Goal: Task Accomplishment & Management: Manage account settings

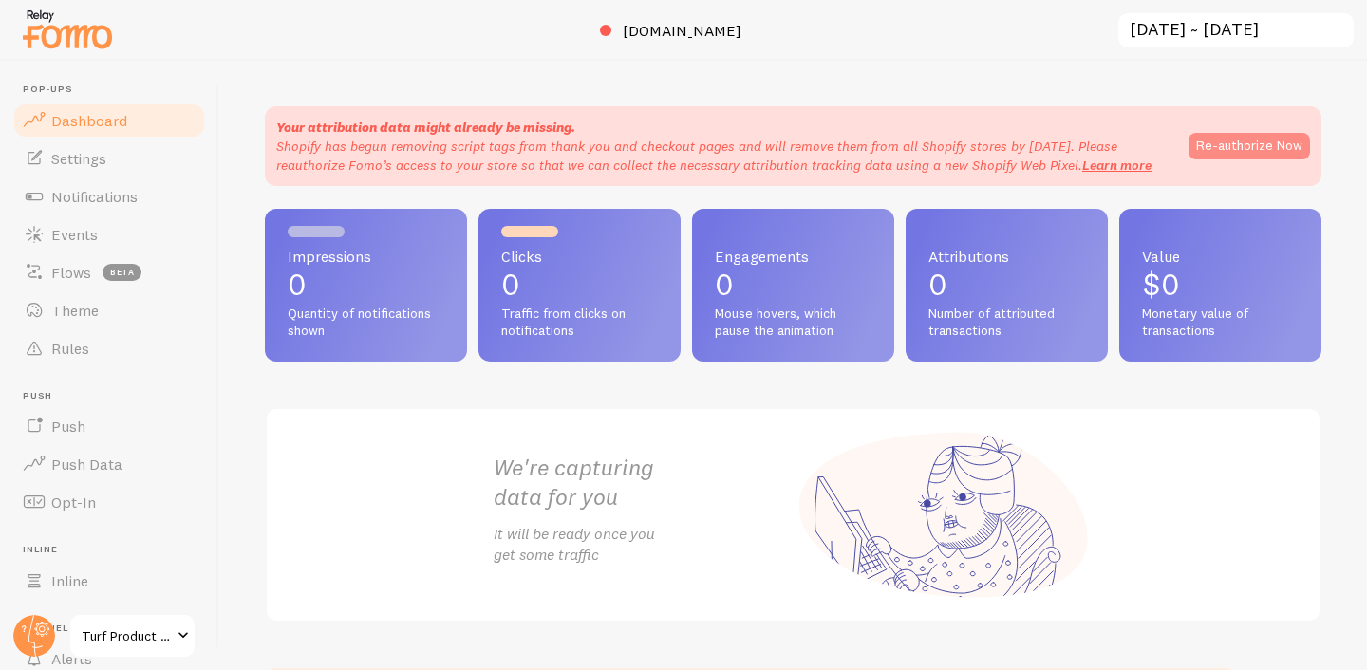
click at [1235, 146] on button "Re-authorize Now" at bounding box center [1249, 146] width 122 height 27
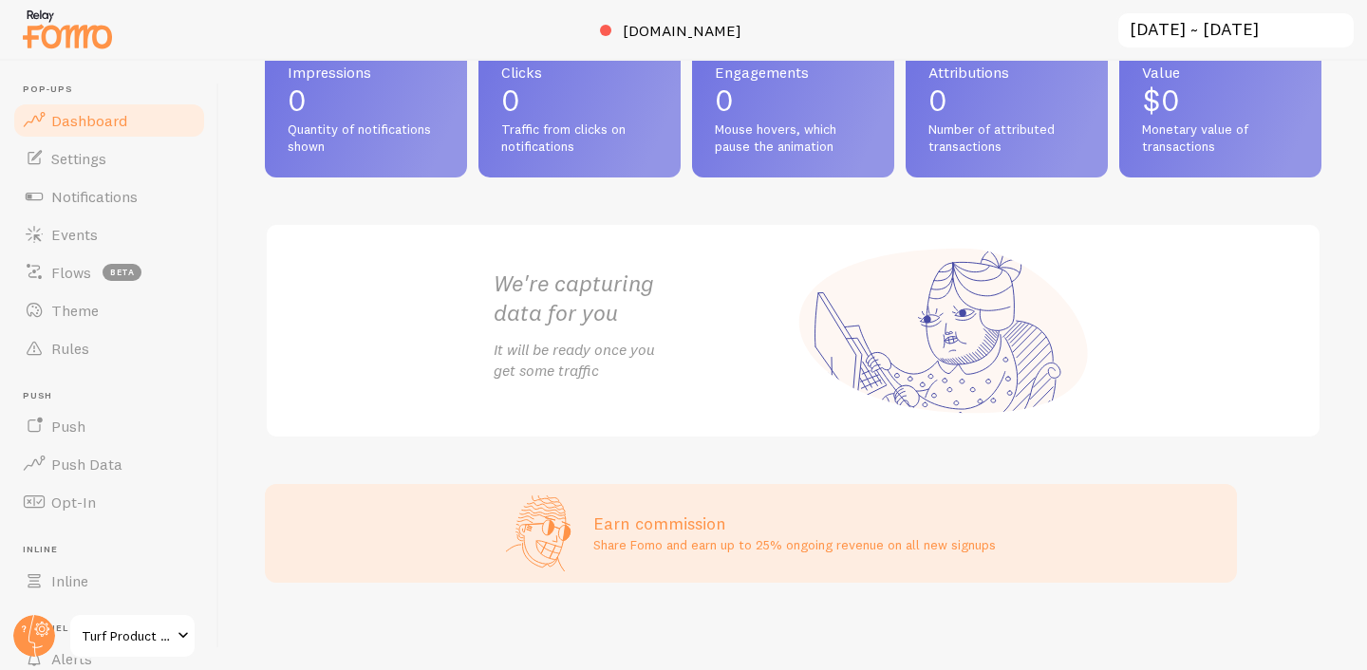
scroll to position [188, 0]
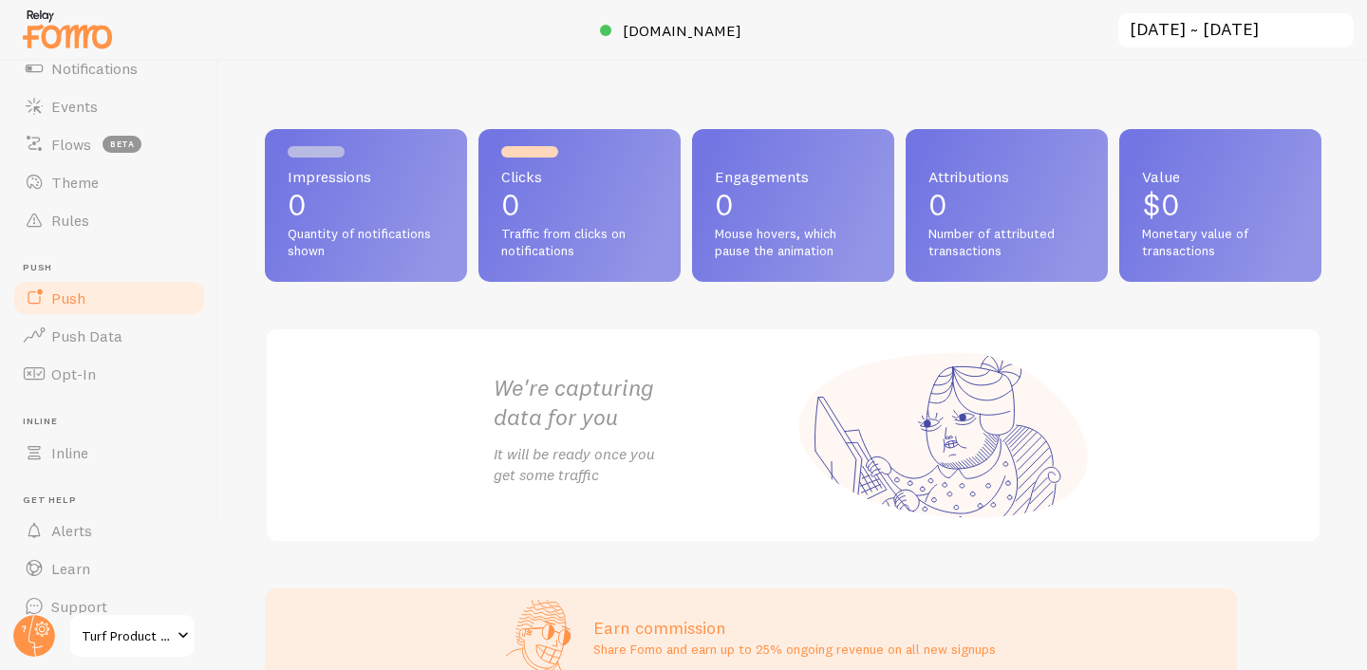
scroll to position [152, 0]
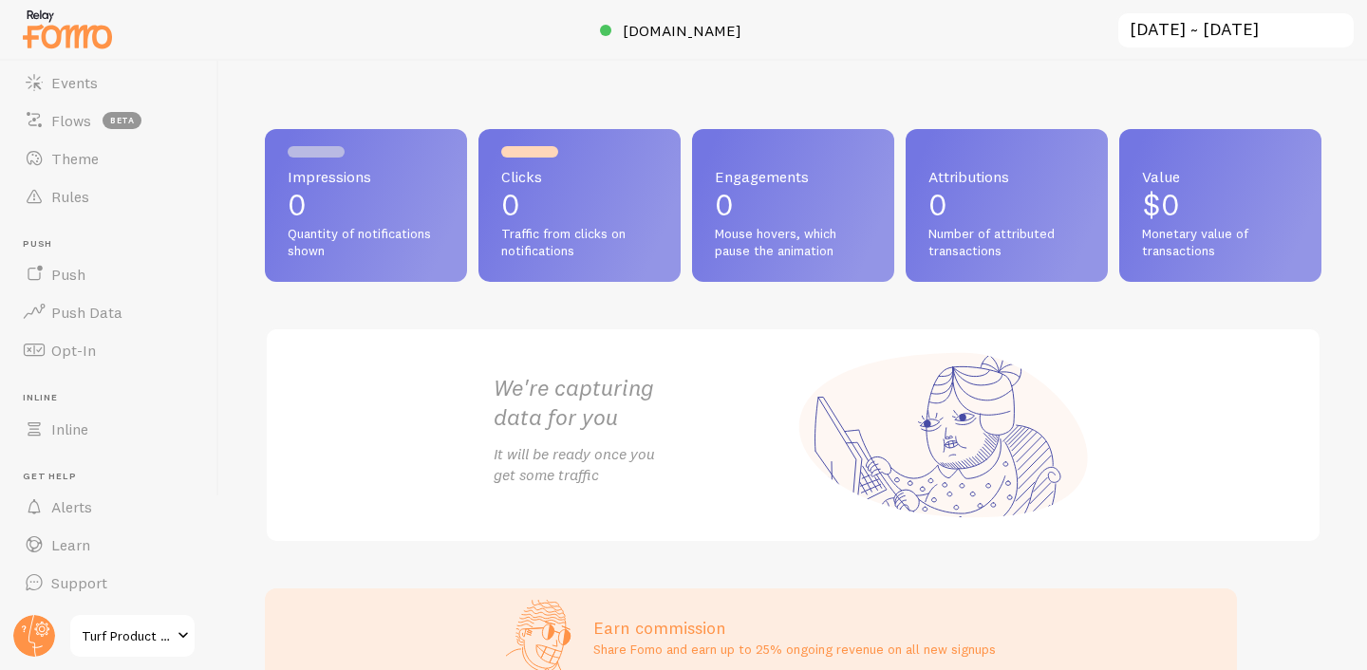
click at [170, 640] on span "Turf Product Solutions" at bounding box center [127, 636] width 90 height 23
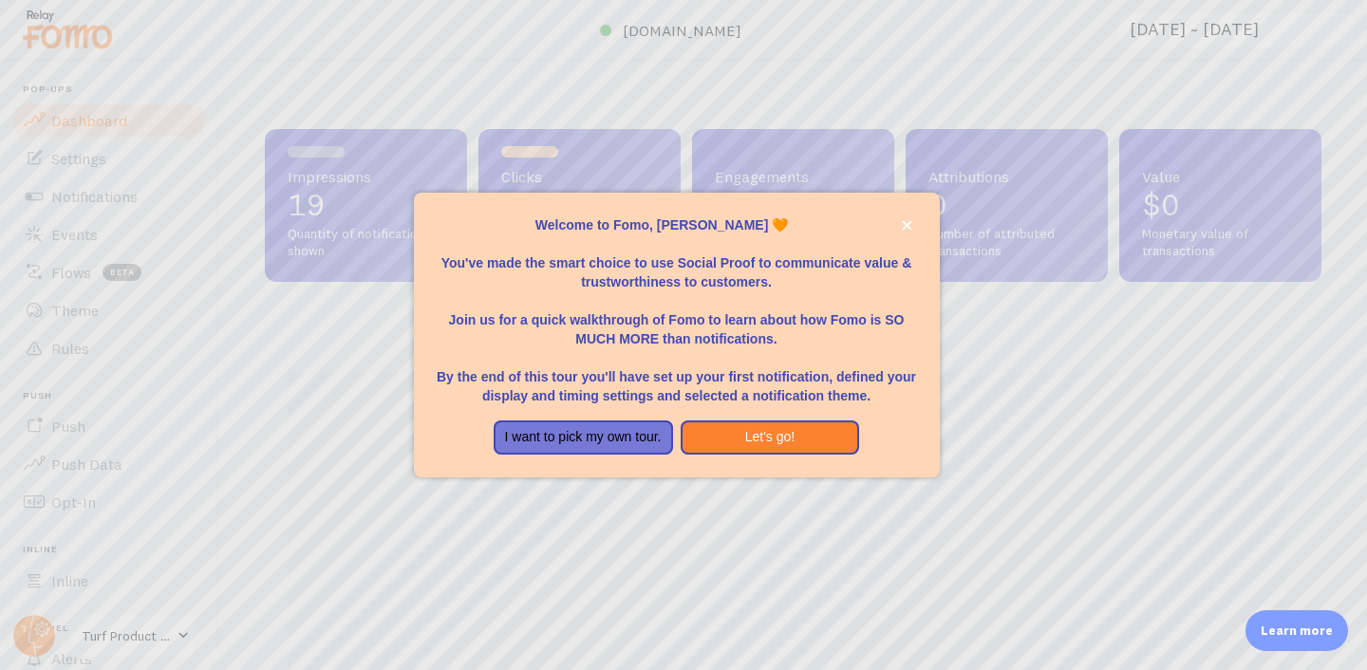
scroll to position [498, 1042]
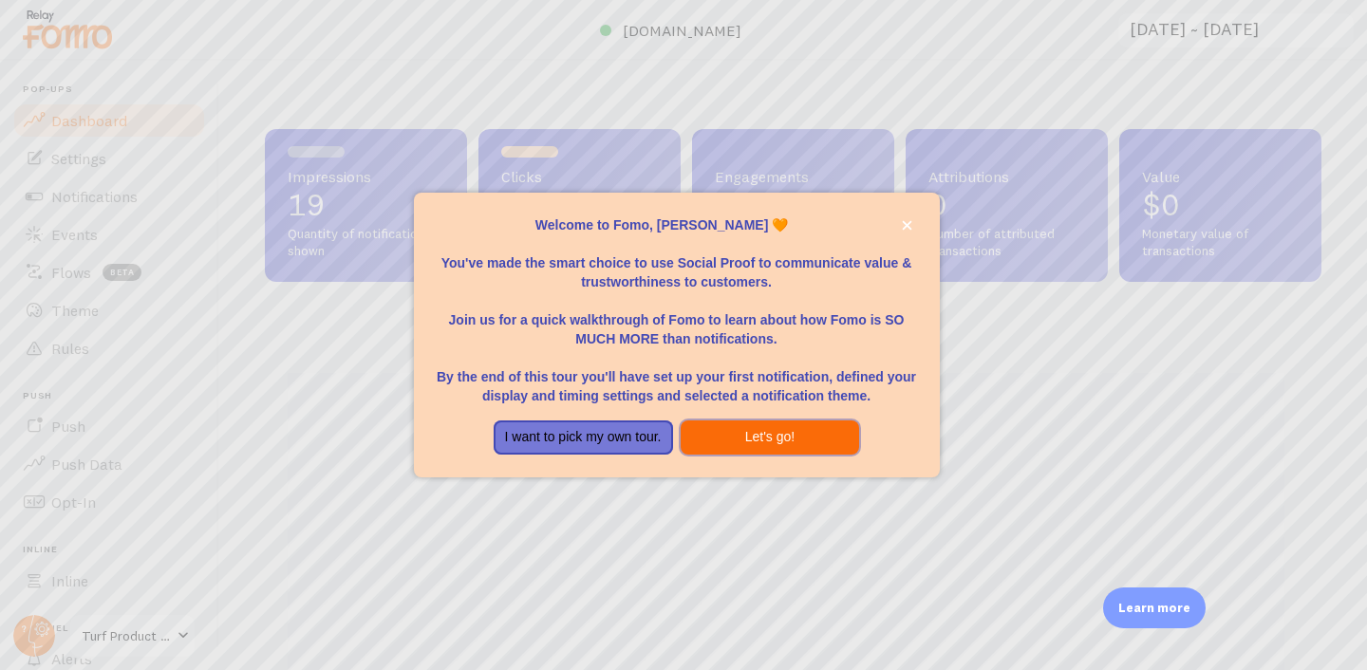
click at [754, 432] on button "Let's go!" at bounding box center [770, 438] width 179 height 34
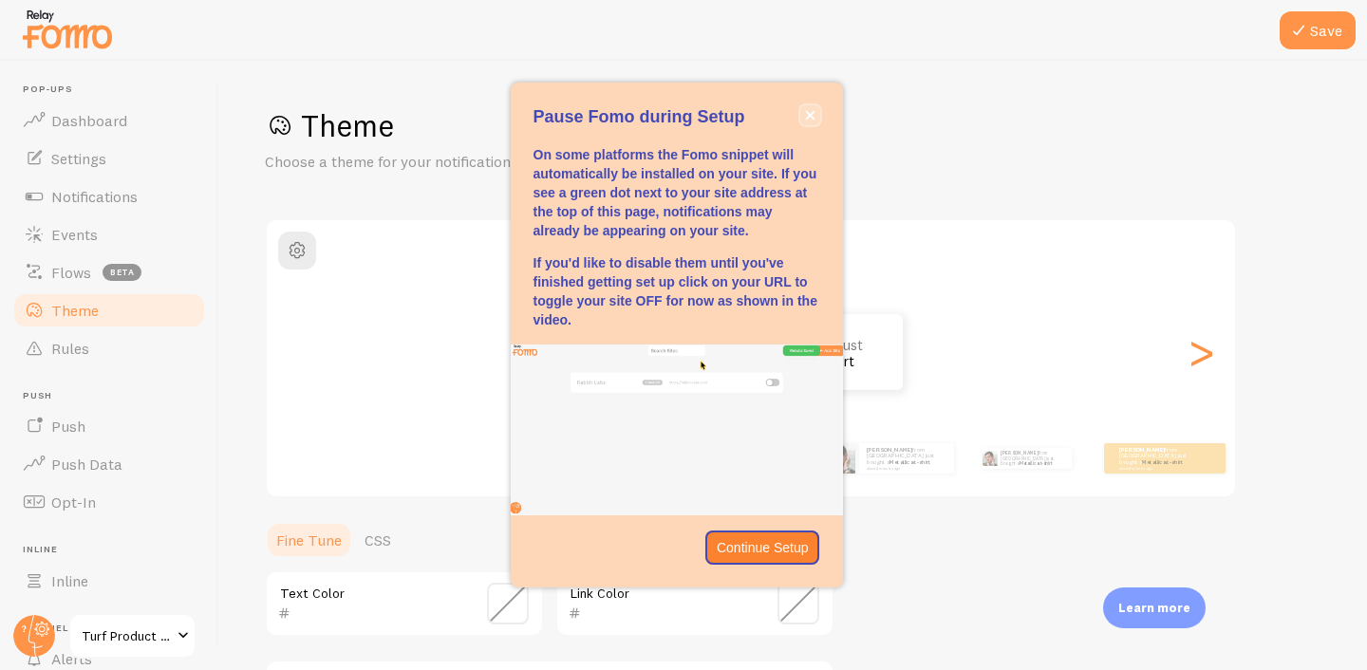
click at [809, 119] on icon "close," at bounding box center [810, 115] width 10 height 10
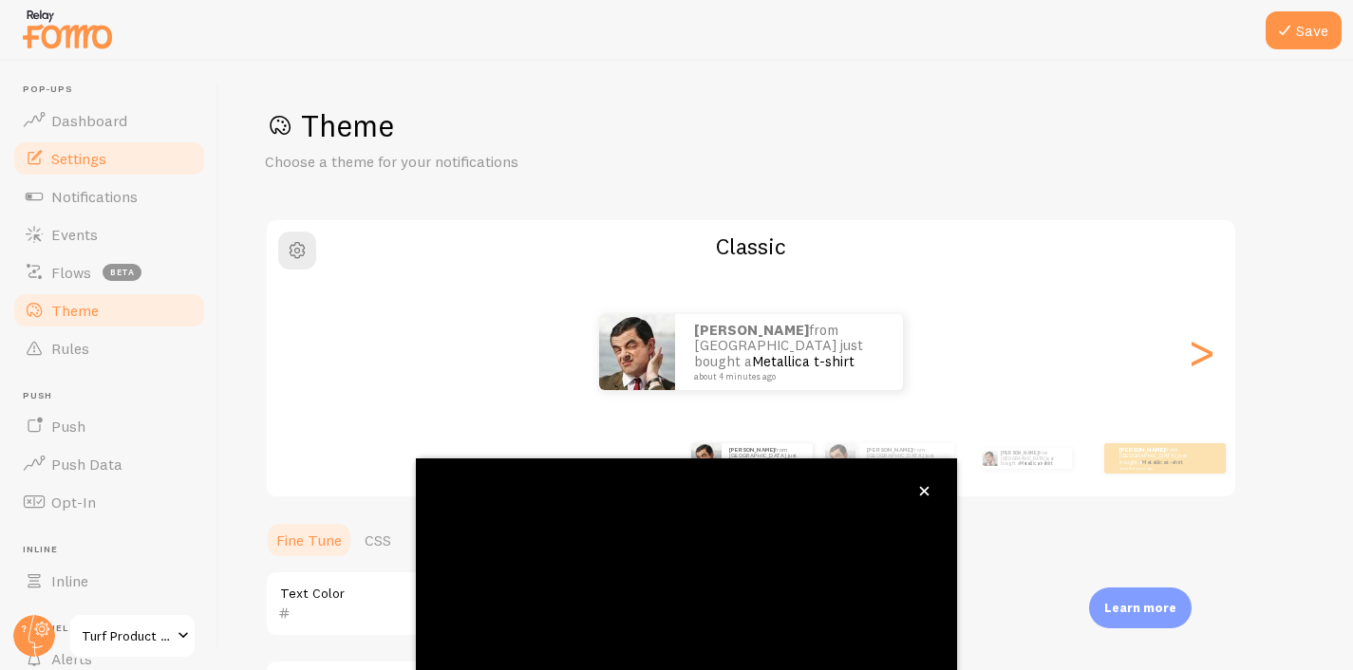
click at [82, 160] on span "Settings" at bounding box center [78, 158] width 55 height 19
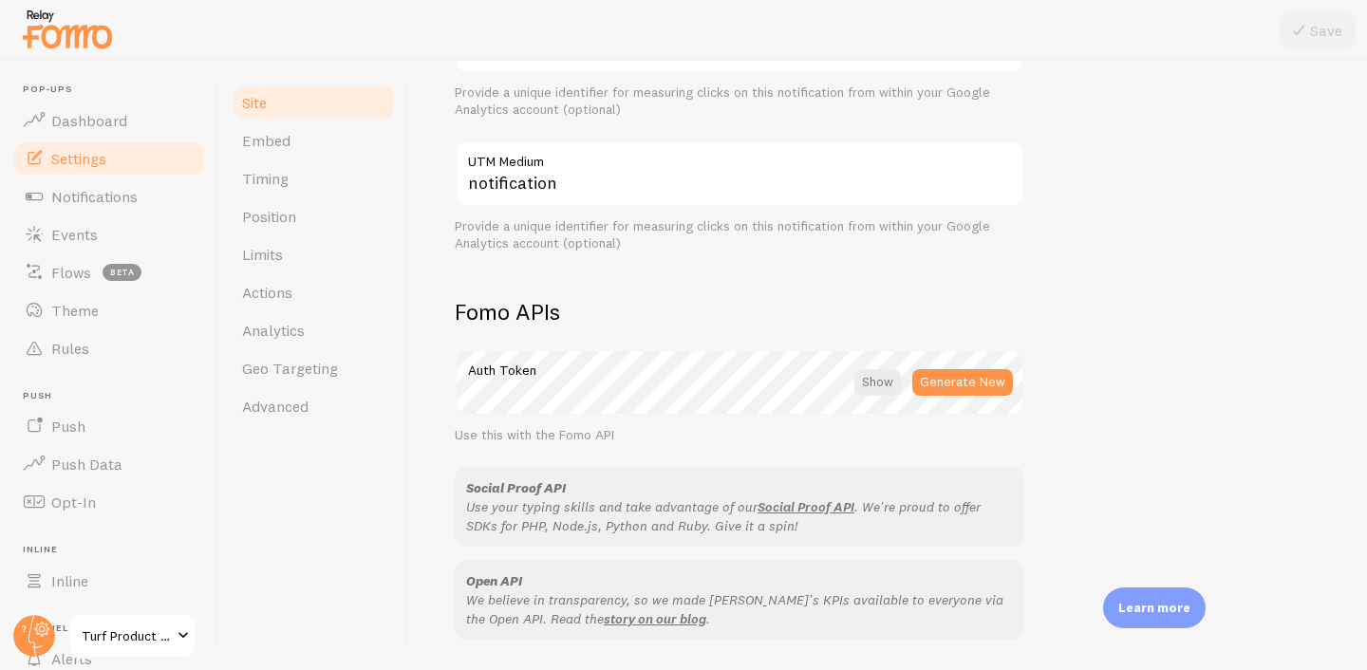
scroll to position [862, 0]
click at [271, 215] on span "Position" at bounding box center [269, 216] width 54 height 19
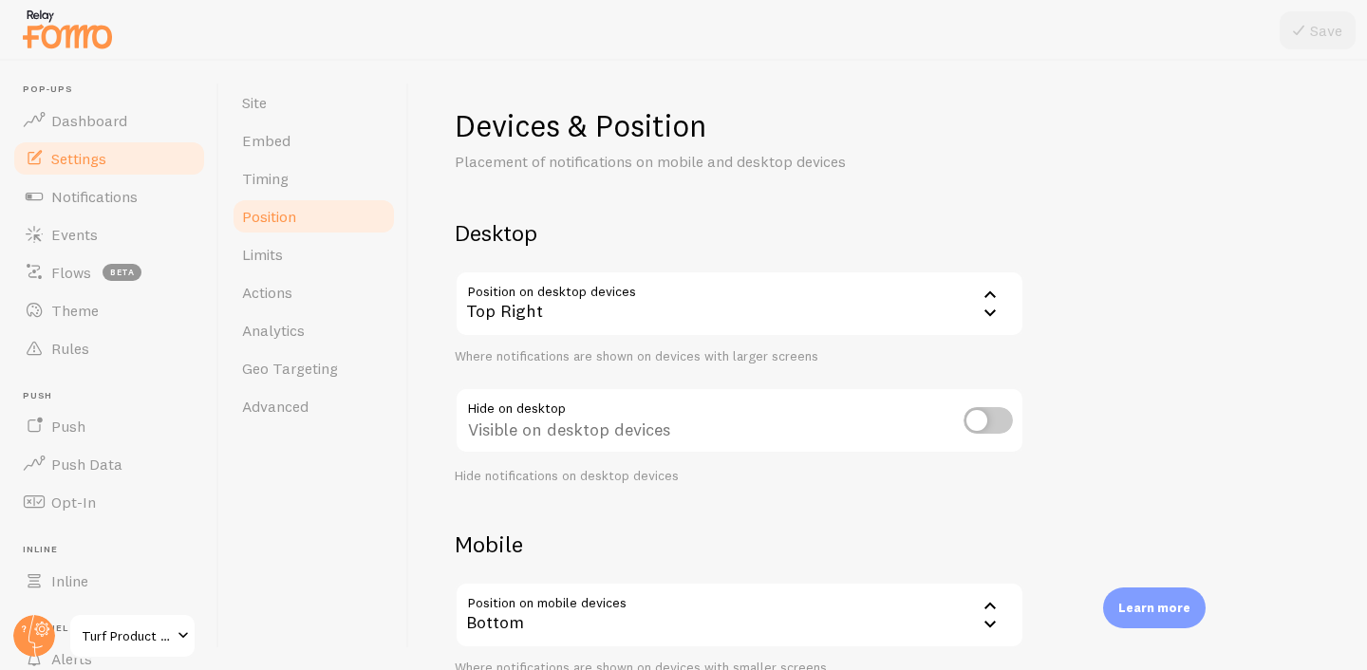
click at [962, 303] on div "Top Right" at bounding box center [740, 304] width 570 height 66
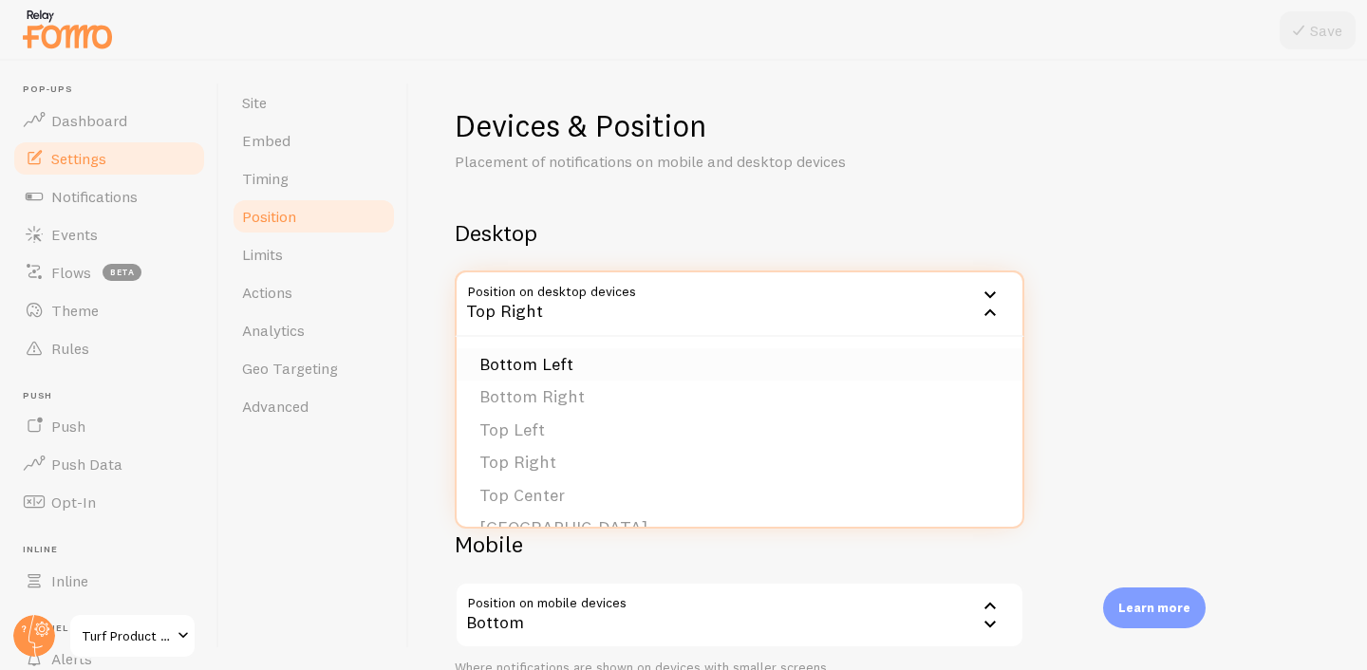
click at [571, 368] on li "Bottom Left" at bounding box center [740, 364] width 566 height 33
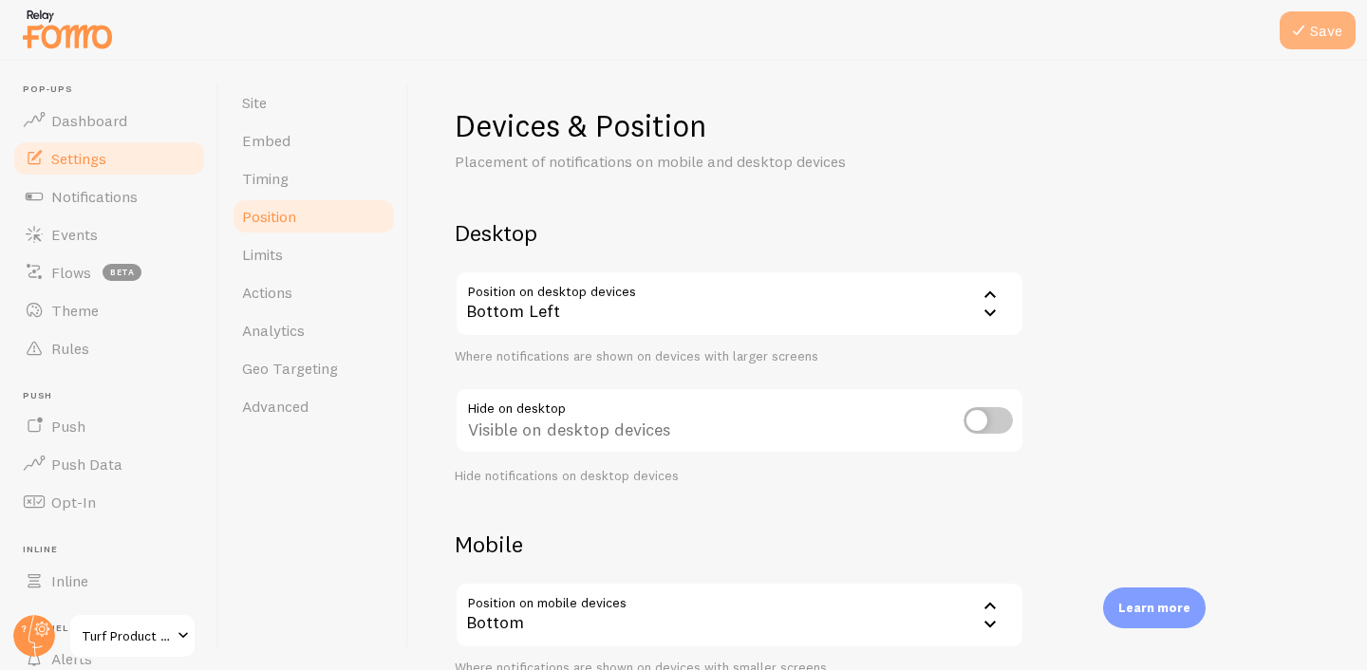
click at [1330, 32] on button "Save" at bounding box center [1318, 30] width 76 height 38
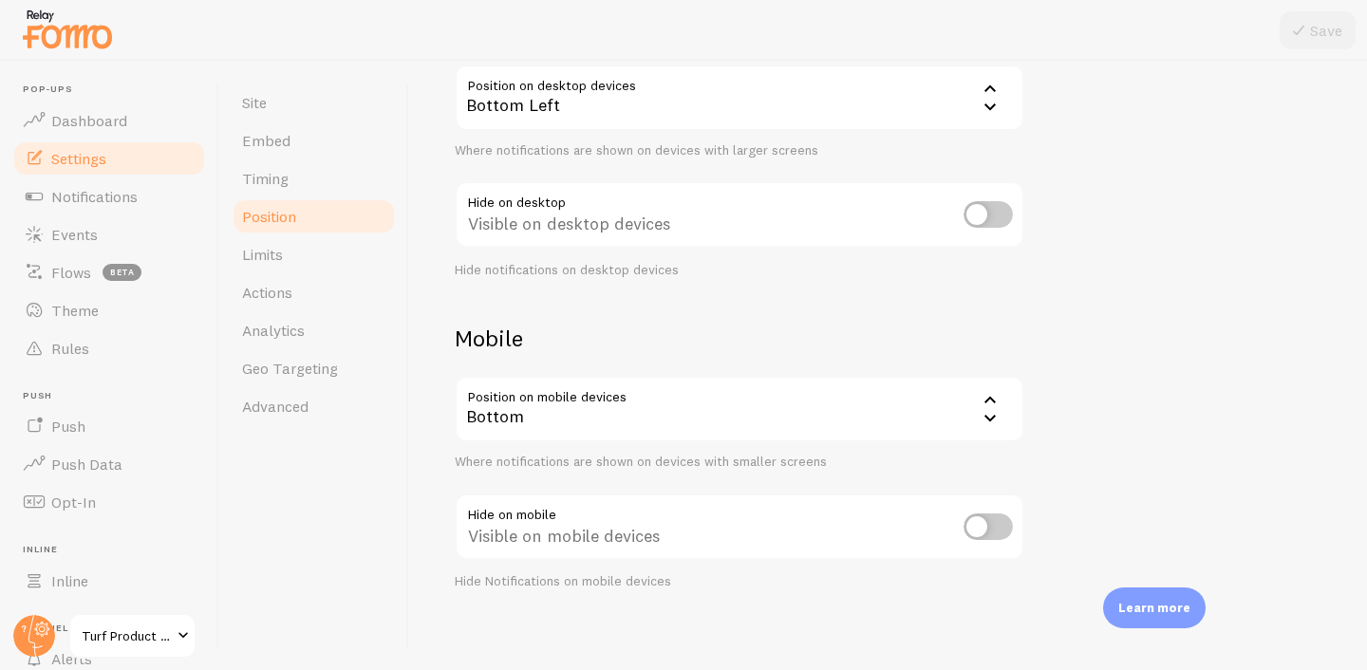
scroll to position [216, 0]
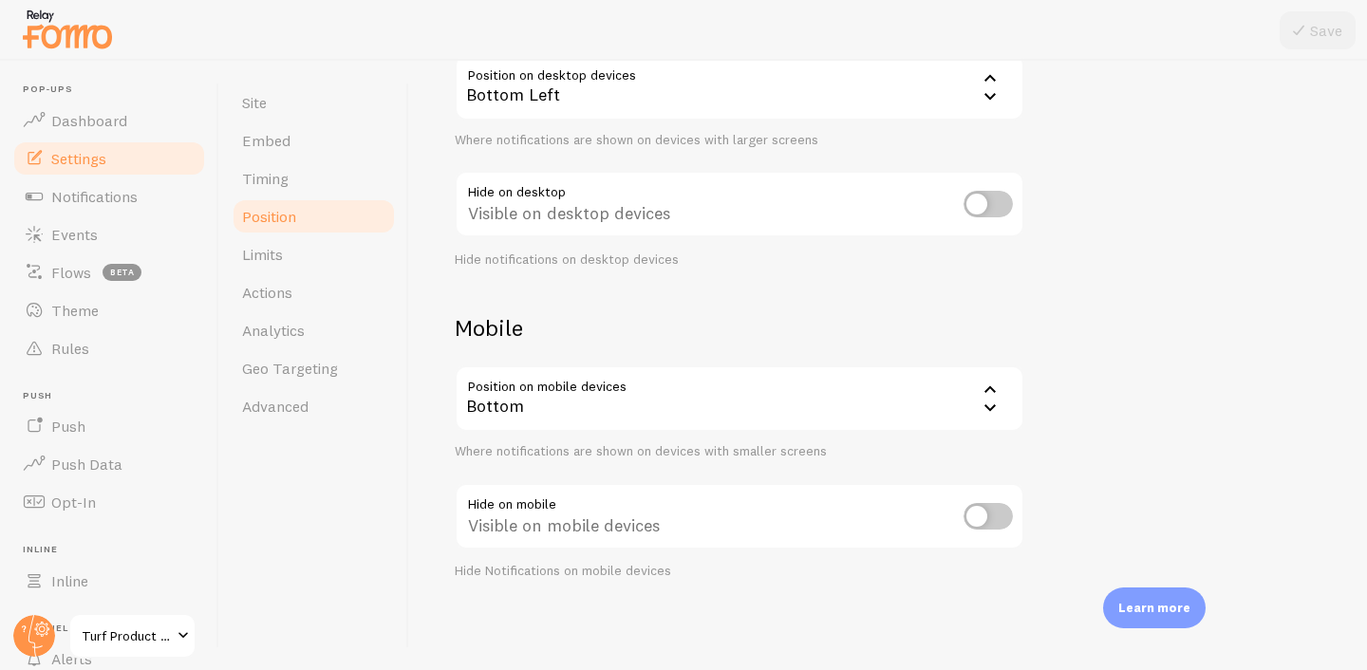
click at [976, 507] on input "checkbox" at bounding box center [987, 516] width 49 height 27
click at [985, 504] on input "checkbox" at bounding box center [987, 516] width 49 height 27
checkbox input "false"
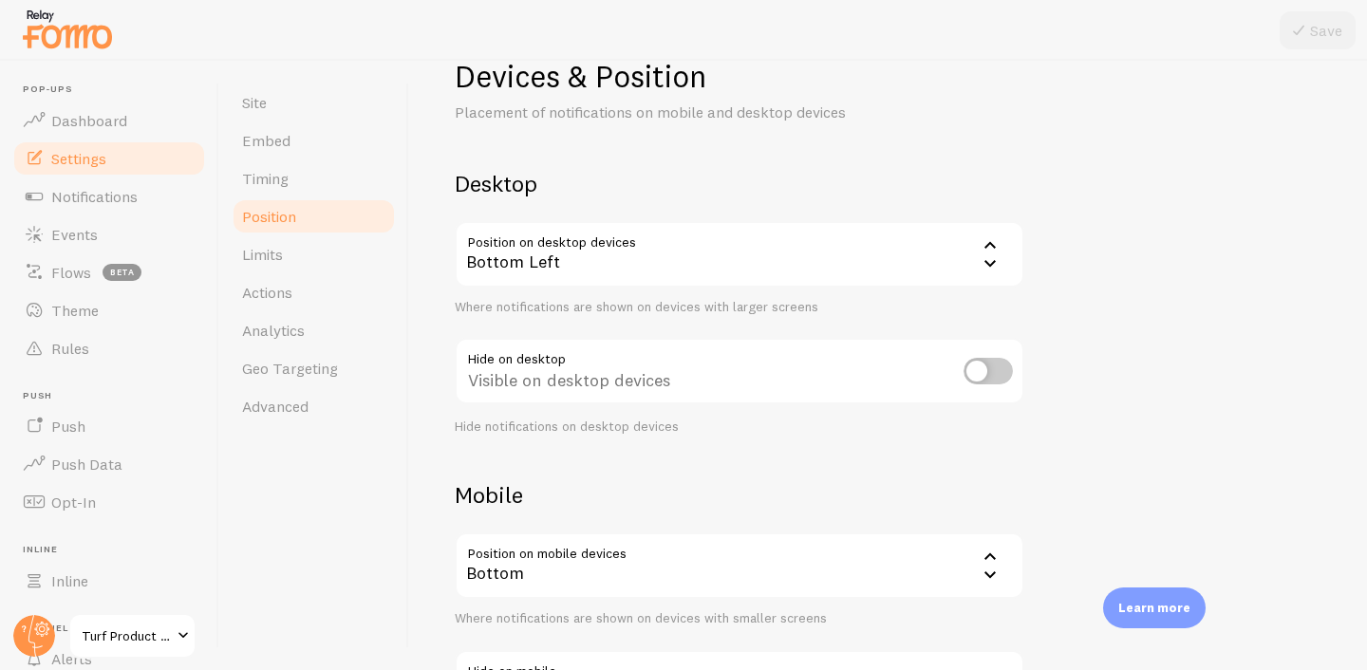
scroll to position [82, 0]
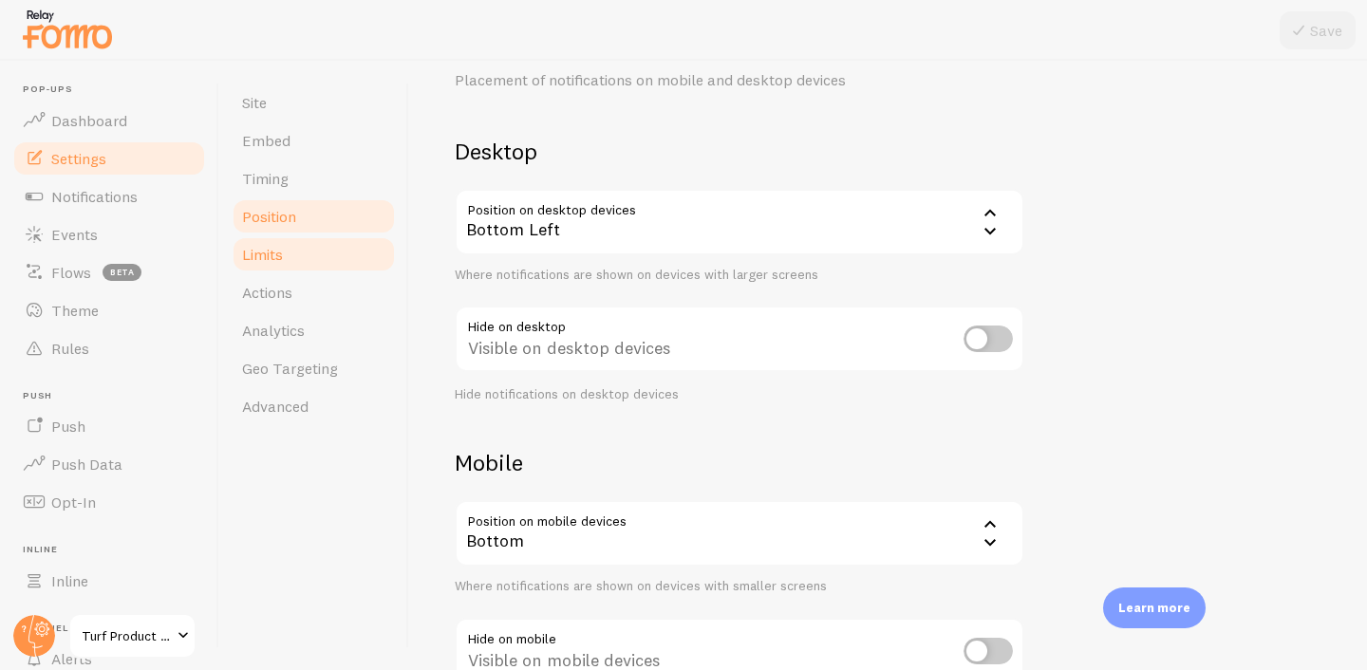
click at [279, 261] on span "Limits" at bounding box center [262, 254] width 41 height 19
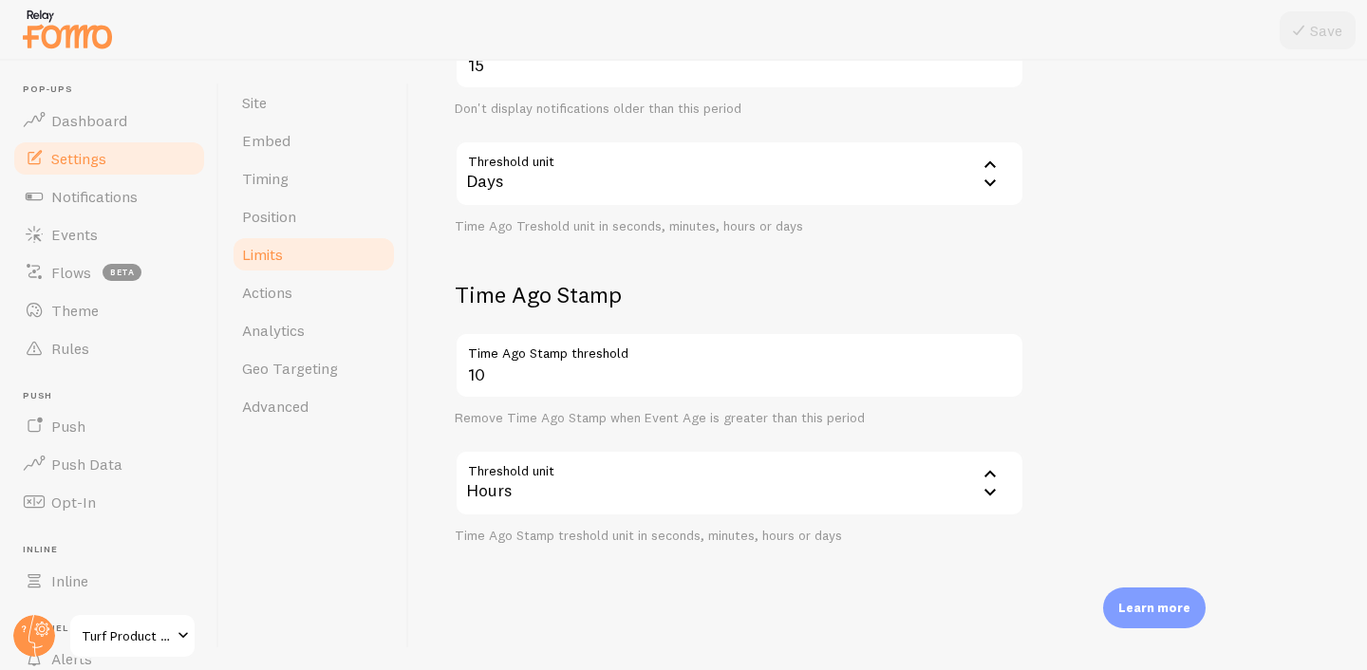
scroll to position [560, 0]
click at [261, 296] on span "Actions" at bounding box center [267, 292] width 50 height 19
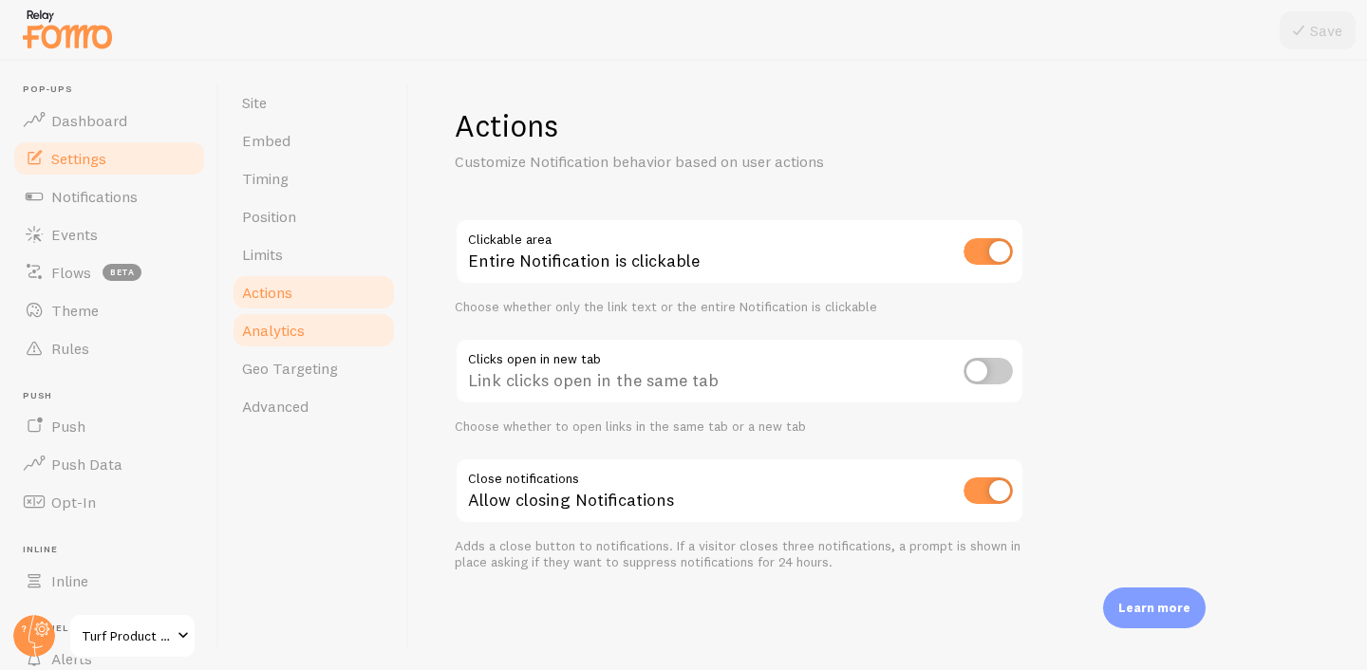
click at [276, 331] on span "Analytics" at bounding box center [273, 330] width 63 height 19
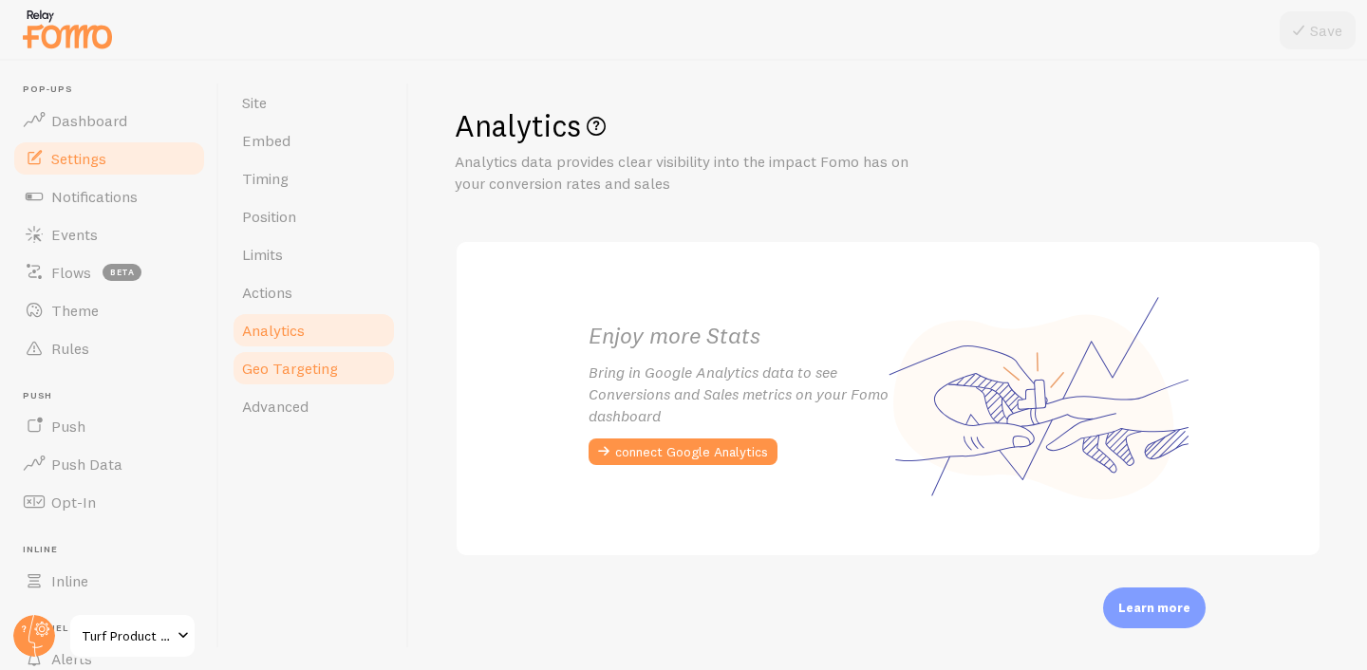
click at [294, 373] on span "Geo Targeting" at bounding box center [290, 368] width 96 height 19
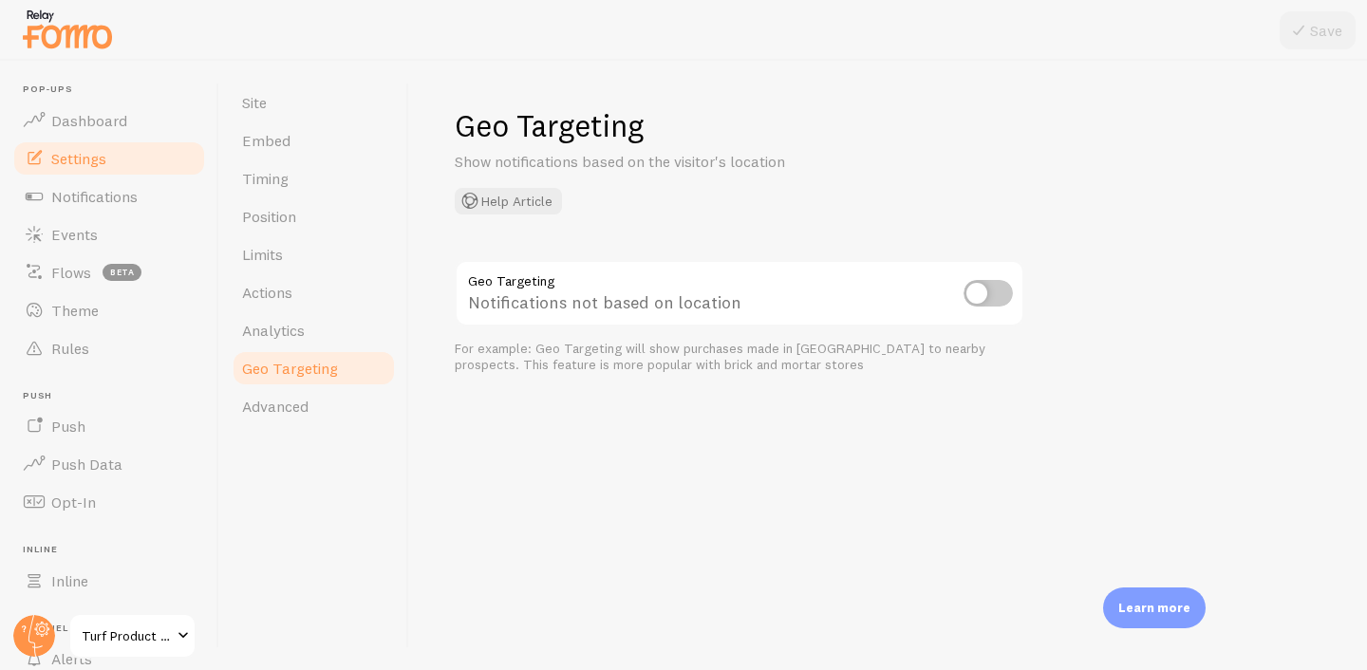
click at [979, 291] on input "checkbox" at bounding box center [987, 293] width 49 height 27
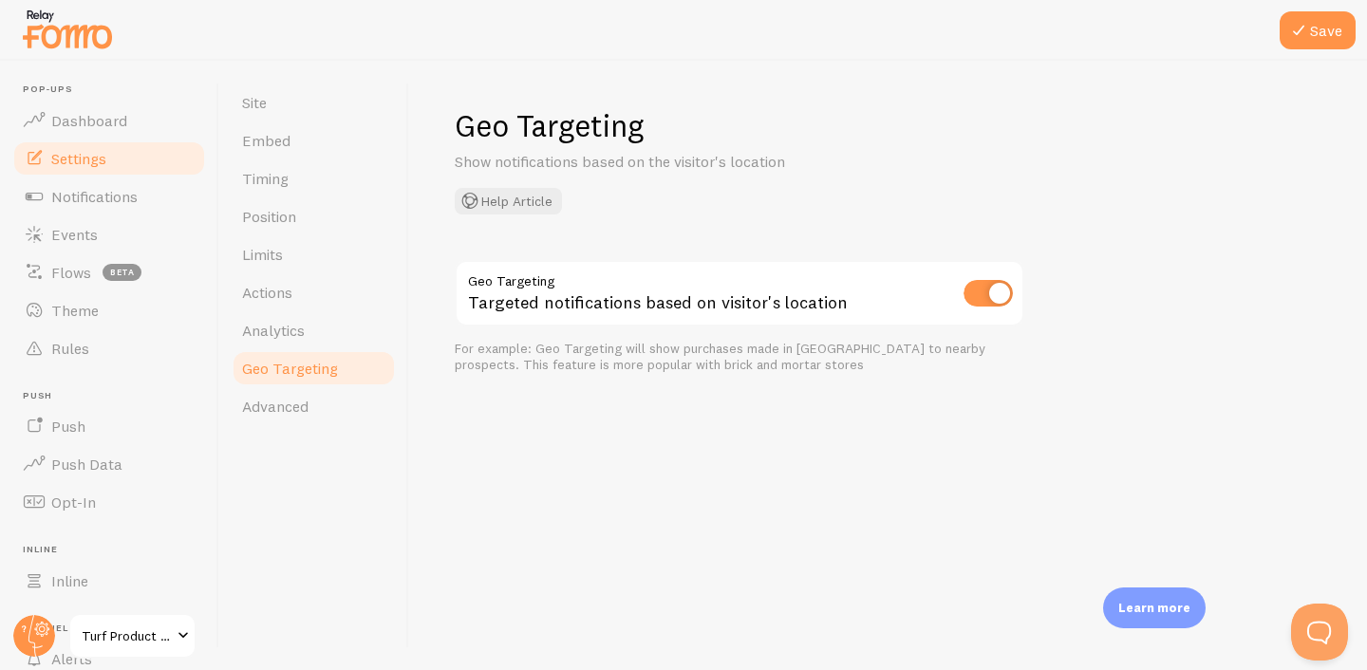
click at [990, 295] on input "checkbox" at bounding box center [987, 293] width 49 height 27
checkbox input "false"
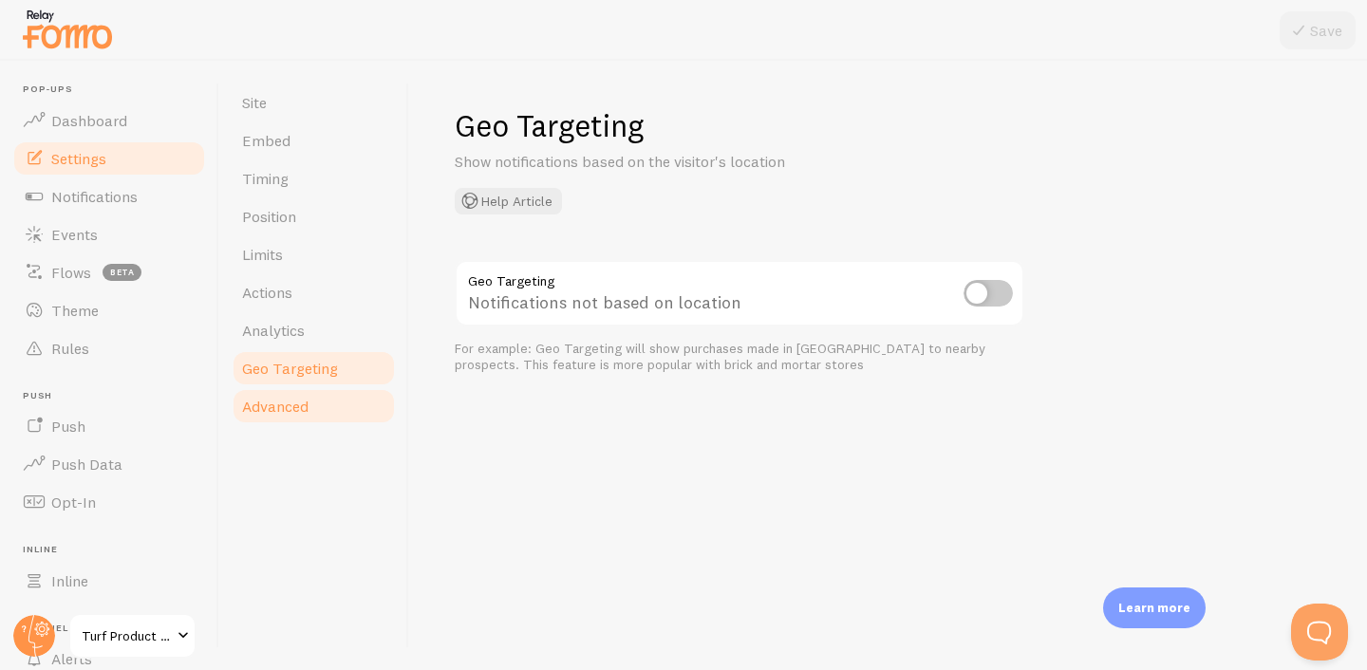
click at [292, 406] on span "Advanced" at bounding box center [275, 406] width 66 height 19
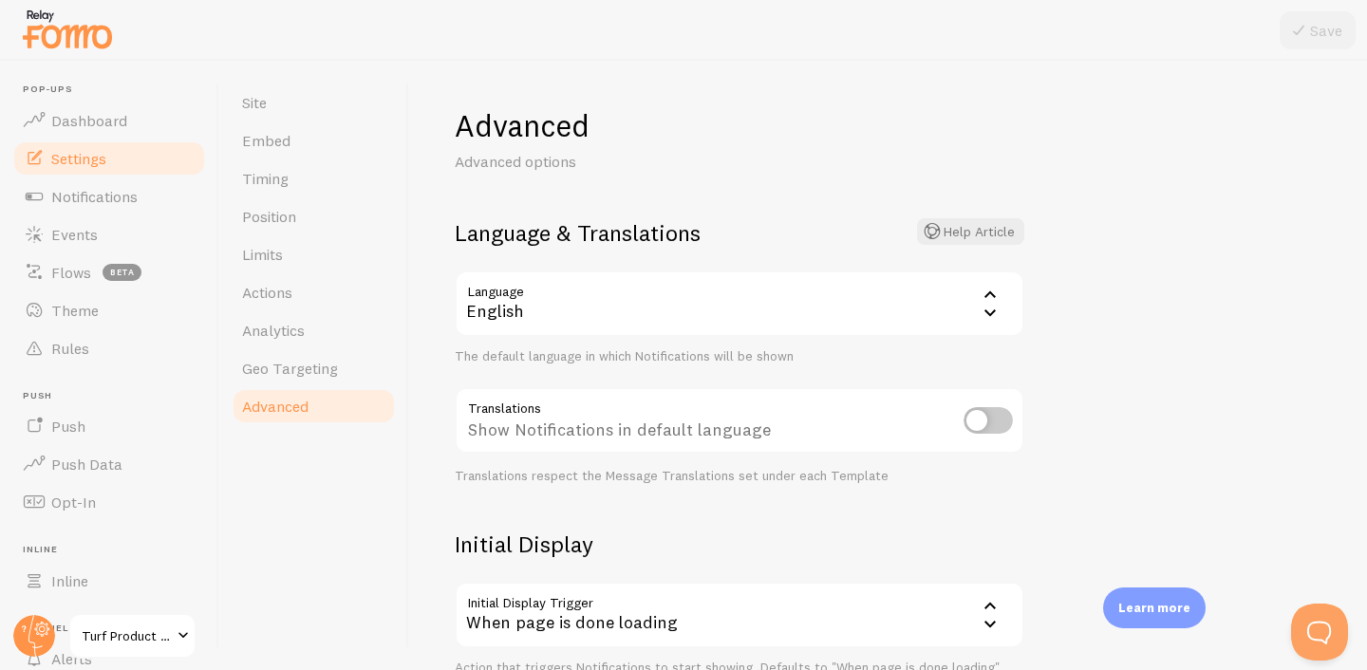
scroll to position [16, 0]
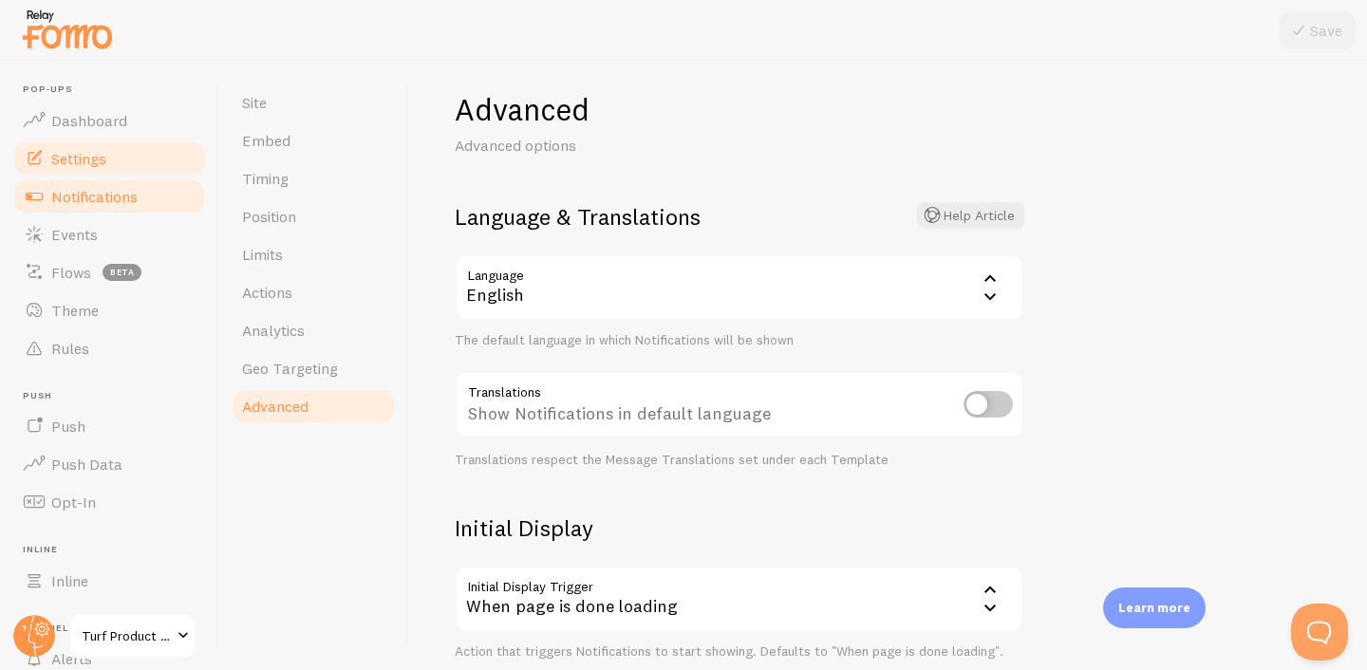
click at [120, 198] on span "Notifications" at bounding box center [94, 196] width 86 height 19
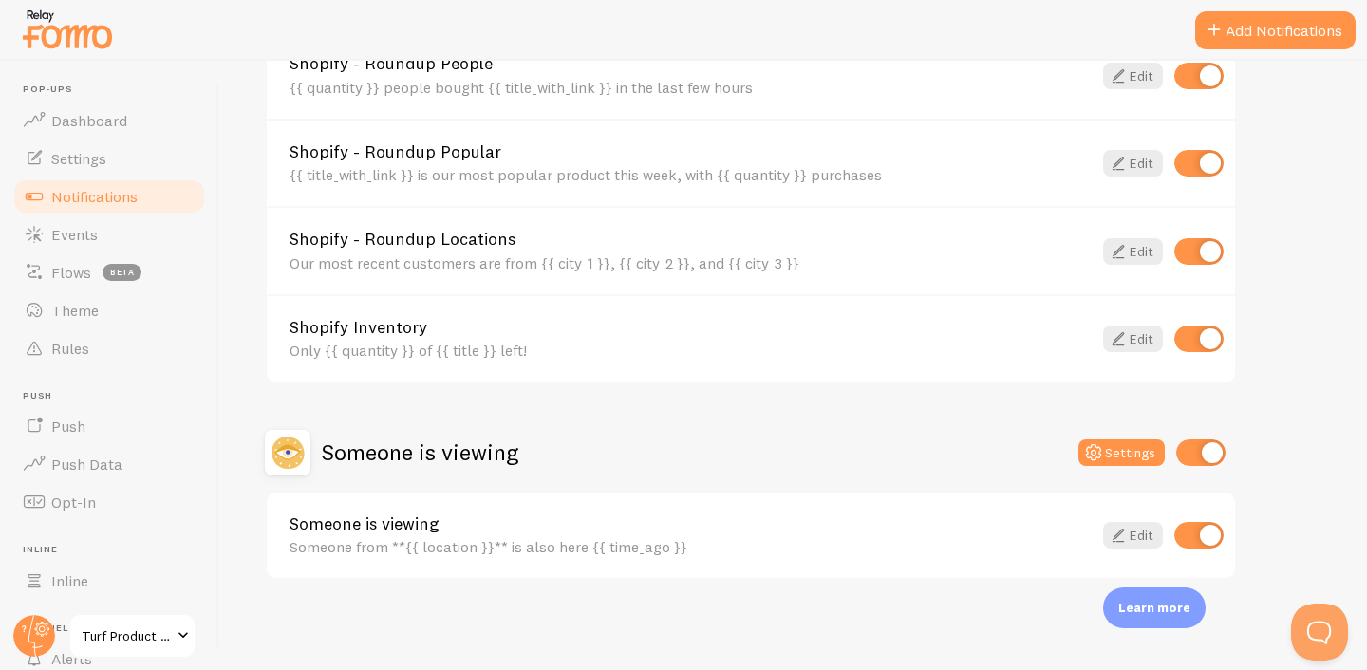
scroll to position [859, 0]
click at [1093, 455] on icon at bounding box center [1093, 451] width 23 height 23
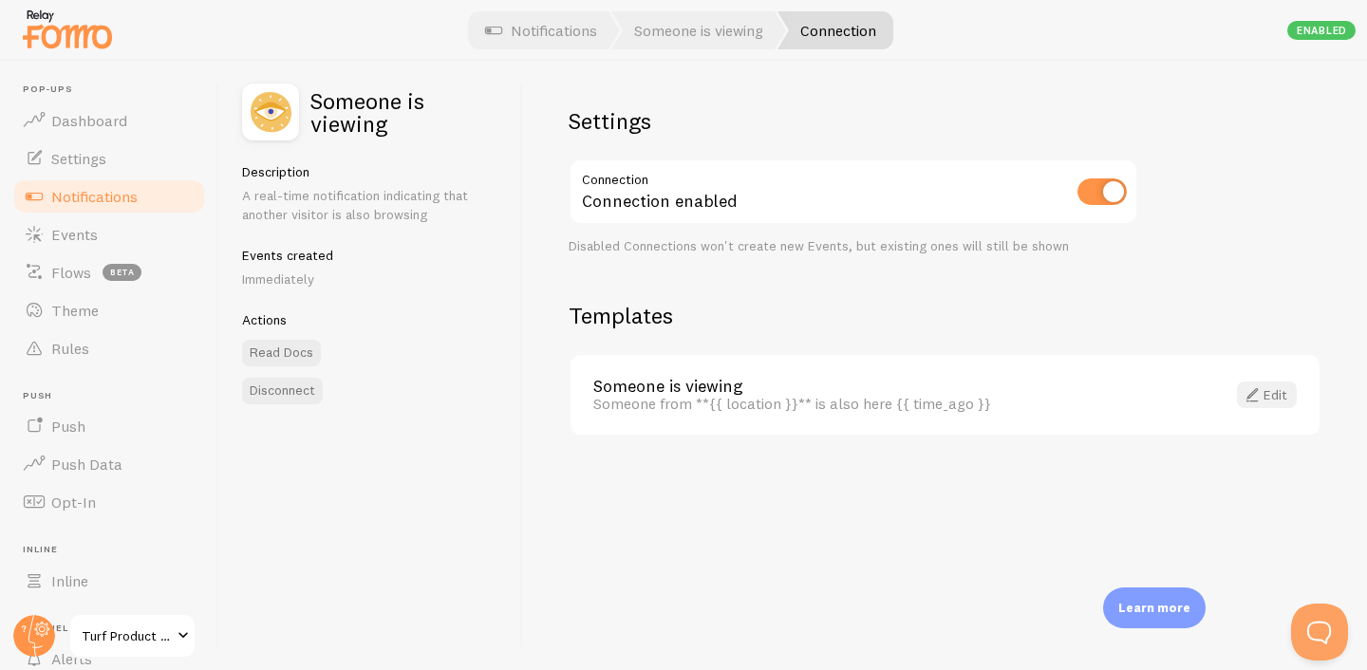
click at [1253, 400] on span at bounding box center [1252, 394] width 23 height 23
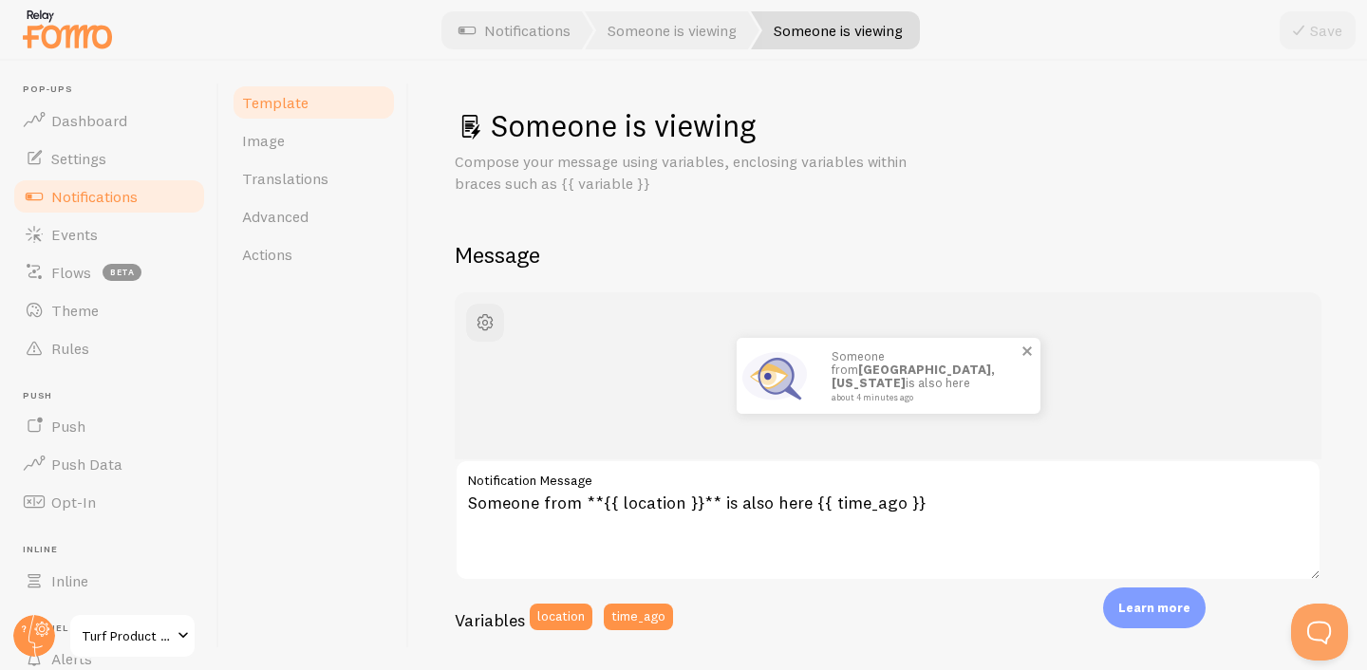
click at [815, 370] on div "Someone from [GEOGRAPHIC_DATA], [US_STATE] is also here about 4 minutes ago" at bounding box center [927, 376] width 228 height 76
